Goal: Navigation & Orientation: Find specific page/section

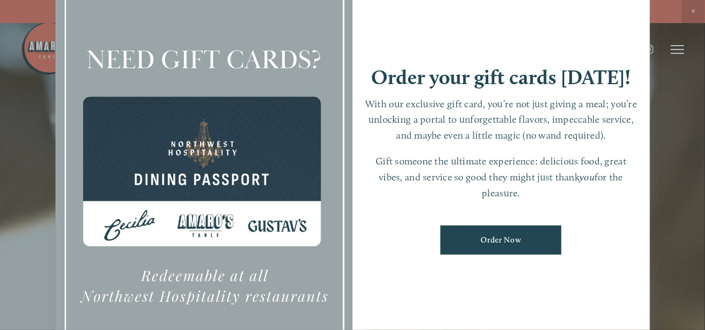
click at [696, 171] on div at bounding box center [352, 165] width 705 height 330
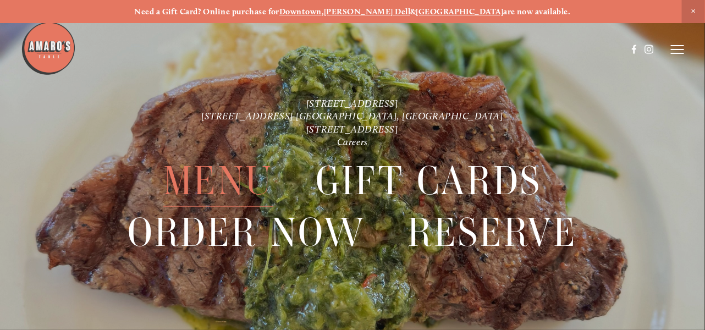
click at [214, 180] on span "Menu" at bounding box center [218, 181] width 110 height 52
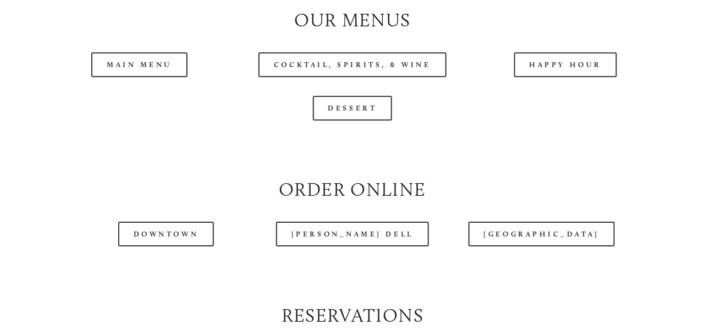
scroll to position [1063, 0]
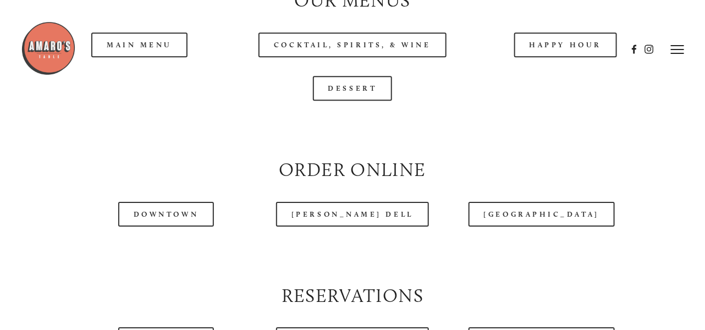
click at [140, 69] on div at bounding box center [324, 49] width 606 height 57
click at [145, 73] on div at bounding box center [324, 49] width 606 height 57
click at [129, 70] on div at bounding box center [324, 49] width 606 height 57
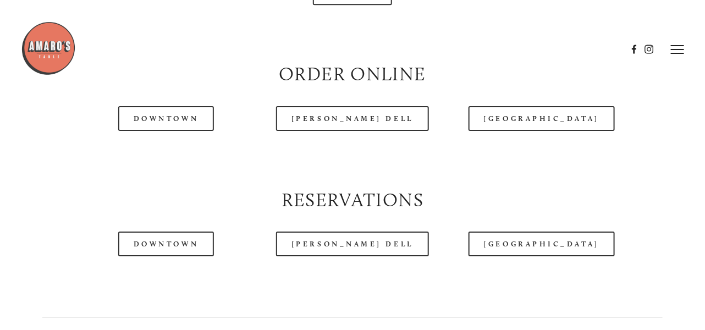
scroll to position [1148, 0]
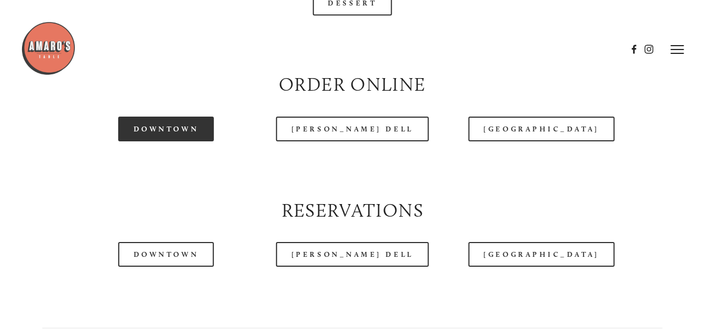
click at [190, 141] on link "Downtown" at bounding box center [166, 129] width 96 height 25
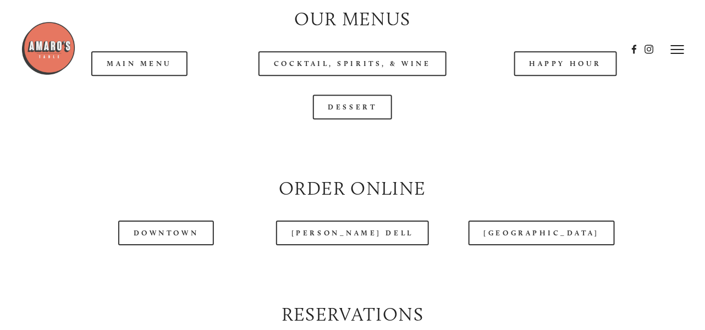
scroll to position [1043, 0]
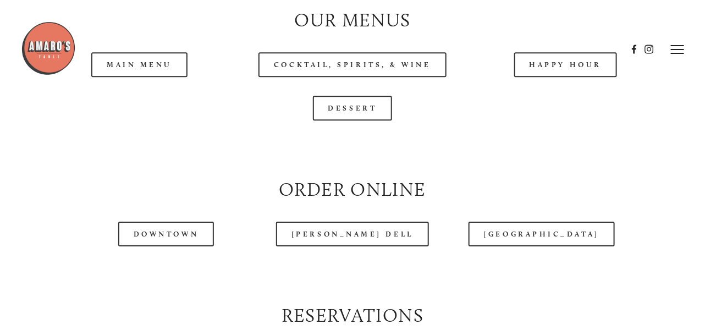
click at [141, 90] on header "Menu Order Now Visit Gallery 0" at bounding box center [352, 49] width 663 height 99
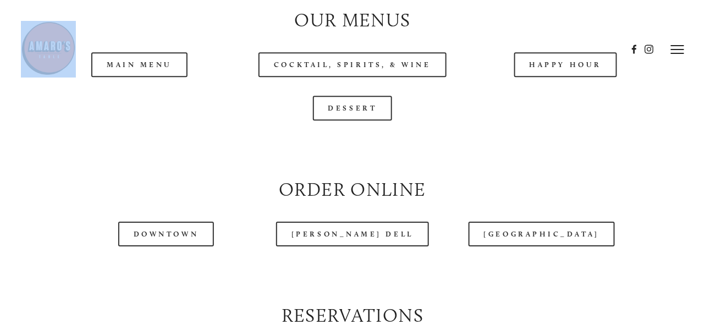
click at [141, 90] on header "Menu Order Now Visit Gallery 0" at bounding box center [352, 49] width 663 height 99
click at [163, 246] on link "Downtown" at bounding box center [166, 234] width 96 height 25
